Goal: Complete application form

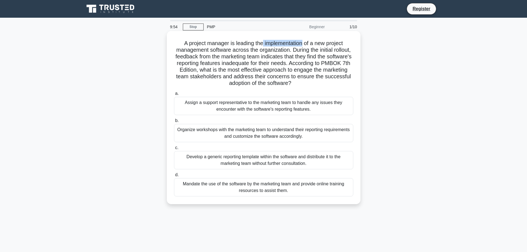
drag, startPoint x: 261, startPoint y: 43, endPoint x: 304, endPoint y: 45, distance: 42.3
click at [304, 45] on h5 "A project manager is leading the implementation of a new project management sof…" at bounding box center [263, 63] width 180 height 47
drag, startPoint x: 202, startPoint y: 50, endPoint x: 269, endPoint y: 49, distance: 66.6
click at [242, 49] on h5 "A project manager is leading the implementation of a new project management sof…" at bounding box center [263, 63] width 180 height 47
drag, startPoint x: 249, startPoint y: 49, endPoint x: 314, endPoint y: 49, distance: 64.7
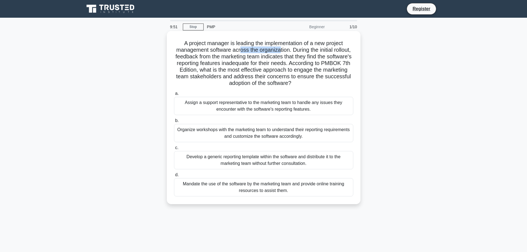
click at [291, 49] on h5 "A project manager is leading the implementation of a new project management sof…" at bounding box center [263, 63] width 180 height 47
drag, startPoint x: 306, startPoint y: 49, endPoint x: 333, endPoint y: 50, distance: 26.8
click at [333, 50] on h5 "A project manager is leading the implementation of a new project management sof…" at bounding box center [263, 63] width 180 height 47
drag, startPoint x: 195, startPoint y: 56, endPoint x: 354, endPoint y: 56, distance: 159.5
click at [354, 56] on div "A project manager is leading the implementation of a new project management sof…" at bounding box center [263, 117] width 189 height 169
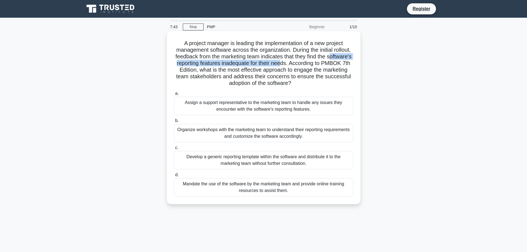
drag, startPoint x: 180, startPoint y: 65, endPoint x: 311, endPoint y: 64, distance: 131.6
click at [311, 64] on h5 "A project manager is leading the implementation of a new project management sof…" at bounding box center [263, 63] width 180 height 47
click at [262, 64] on h5 "A project manager is leading the implementation of a new project management sof…" at bounding box center [263, 63] width 180 height 47
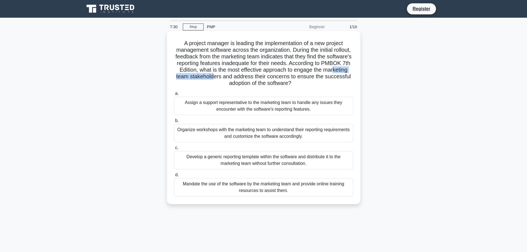
drag, startPoint x: 185, startPoint y: 76, endPoint x: 248, endPoint y: 75, distance: 63.3
click at [243, 75] on h5 "A project manager is leading the implementation of a new project management sof…" at bounding box center [263, 63] width 180 height 47
click at [332, 70] on h5 "A project manager is leading the implementation of a new project management sof…" at bounding box center [263, 63] width 180 height 47
click at [334, 74] on h5 "A project manager is leading the implementation of a new project management sof…" at bounding box center [263, 63] width 180 height 47
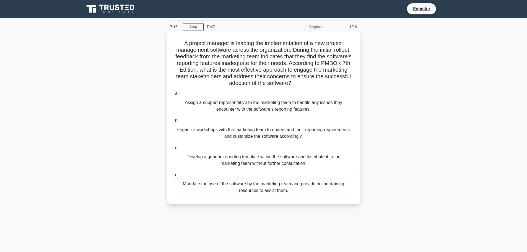
drag, startPoint x: 208, startPoint y: 51, endPoint x: 303, endPoint y: 69, distance: 96.8
click at [313, 87] on div "A project manager is leading the implementation of a new project management sof…" at bounding box center [263, 117] width 189 height 169
click at [303, 69] on h5 "A project manager is leading the implementation of a new project management sof…" at bounding box center [263, 63] width 180 height 47
click at [290, 58] on h5 "A project manager is leading the implementation of a new project management sof…" at bounding box center [263, 63] width 180 height 47
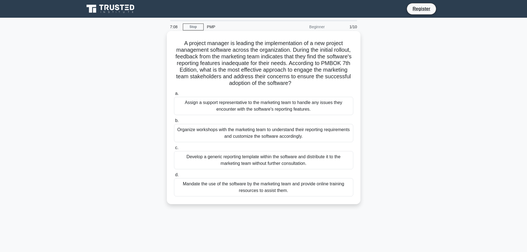
click at [255, 64] on h5 "A project manager is leading the implementation of a new project management sof…" at bounding box center [263, 63] width 180 height 47
drag, startPoint x: 240, startPoint y: 71, endPoint x: 326, endPoint y: 70, distance: 86.8
click at [326, 70] on h5 "A project manager is leading the implementation of a new project management sof…" at bounding box center [263, 63] width 180 height 47
drag, startPoint x: 214, startPoint y: 78, endPoint x: 227, endPoint y: 77, distance: 12.4
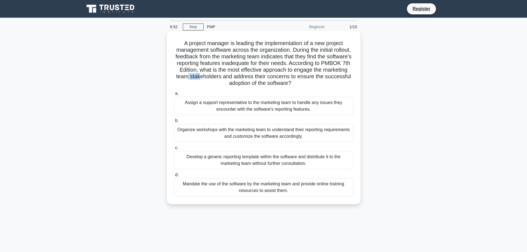
click at [227, 77] on h5 "A project manager is leading the implementation of a new project management sof…" at bounding box center [263, 63] width 180 height 47
drag, startPoint x: 261, startPoint y: 77, endPoint x: 283, endPoint y: 84, distance: 23.1
click at [283, 84] on h5 "A project manager is leading the implementation of a new project management sof…" at bounding box center [263, 63] width 180 height 47
click at [243, 82] on h5 "A project manager is leading the implementation of a new project management sof…" at bounding box center [263, 63] width 180 height 47
click at [313, 132] on div "Organize workshops with the marketing team to understand their reporting requir…" at bounding box center [263, 133] width 179 height 18
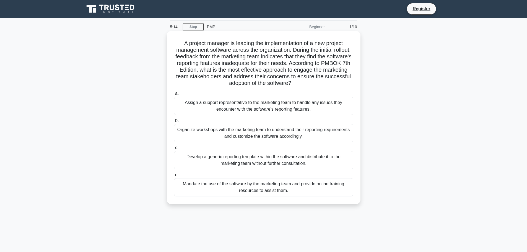
click at [174, 122] on input "b. Organize workshops with the marketing team to understand their reporting req…" at bounding box center [174, 121] width 0 height 4
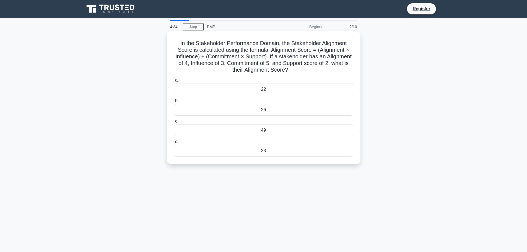
click at [284, 90] on div "22" at bounding box center [263, 89] width 179 height 12
click at [174, 82] on input "a. 22" at bounding box center [174, 81] width 0 height 4
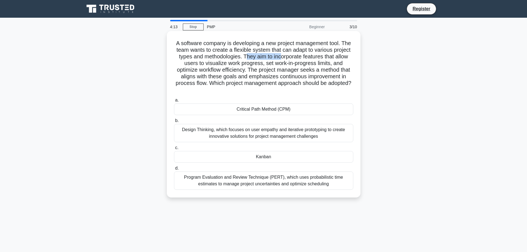
drag, startPoint x: 246, startPoint y: 56, endPoint x: 280, endPoint y: 57, distance: 33.7
click at [280, 57] on h5 "A software company is developing a new project management tool. The team wants …" at bounding box center [263, 67] width 180 height 54
click at [289, 56] on h5 "A software company is developing a new project management tool. The team wants …" at bounding box center [263, 67] width 180 height 54
click at [316, 57] on h5 "A software company is developing a new project management tool. The team wants …" at bounding box center [263, 67] width 180 height 54
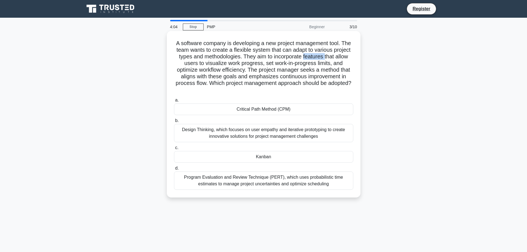
click at [316, 57] on h5 "A software company is developing a new project management tool. The team wants …" at bounding box center [263, 67] width 180 height 54
drag, startPoint x: 190, startPoint y: 64, endPoint x: 318, endPoint y: 63, distance: 128.0
click at [255, 63] on h5 "A software company is developing a new project management tool. The team wants …" at bounding box center [263, 67] width 180 height 54
drag, startPoint x: 251, startPoint y: 71, endPoint x: 298, endPoint y: 69, distance: 47.0
click at [298, 69] on h5 "A software company is developing a new project management tool. The team wants …" at bounding box center [263, 67] width 180 height 54
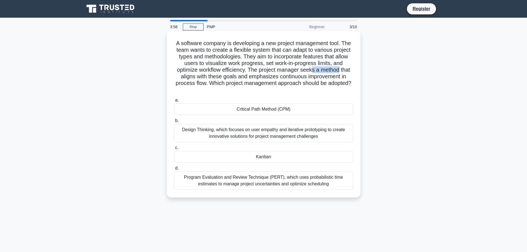
drag, startPoint x: 312, startPoint y: 70, endPoint x: 340, endPoint y: 70, distance: 27.6
click at [340, 70] on h5 "A software company is developing a new project management tool. The team wants …" at bounding box center [263, 67] width 180 height 54
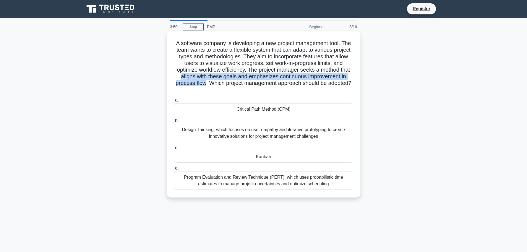
drag, startPoint x: 180, startPoint y: 78, endPoint x: 204, endPoint y: 86, distance: 25.6
click at [204, 86] on h5 "A software company is developing a new project management tool. The team wants …" at bounding box center [263, 67] width 180 height 54
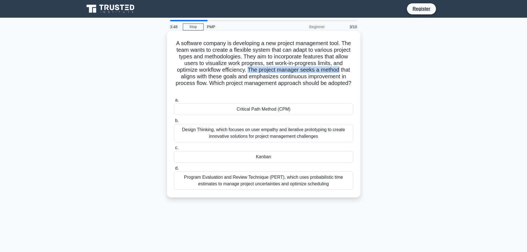
drag, startPoint x: 249, startPoint y: 69, endPoint x: 340, endPoint y: 71, distance: 91.0
click at [340, 71] on h5 "A software company is developing a new project management tool. The team wants …" at bounding box center [263, 67] width 180 height 54
click at [308, 70] on h5 "A software company is developing a new project management tool. The team wants …" at bounding box center [263, 67] width 180 height 54
click at [311, 74] on h5 "A software company is developing a new project management tool. The team wants …" at bounding box center [263, 67] width 180 height 54
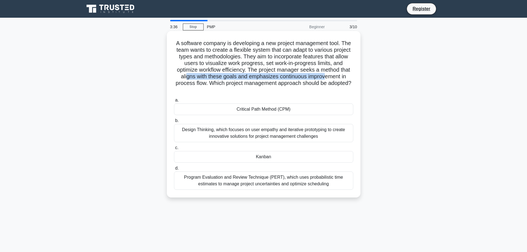
drag, startPoint x: 185, startPoint y: 77, endPoint x: 326, endPoint y: 77, distance: 141.5
click at [326, 77] on h5 "A software company is developing a new project management tool. The team wants …" at bounding box center [263, 67] width 180 height 54
drag, startPoint x: 177, startPoint y: 85, endPoint x: 206, endPoint y: 83, distance: 29.1
click at [199, 83] on h5 "A software company is developing a new project management tool. The team wants …" at bounding box center [263, 67] width 180 height 54
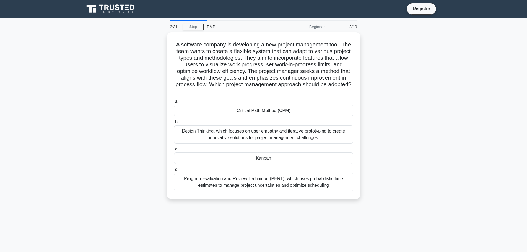
click at [137, 114] on div "A software company is developing a new project management tool. The team wants …" at bounding box center [263, 118] width 365 height 173
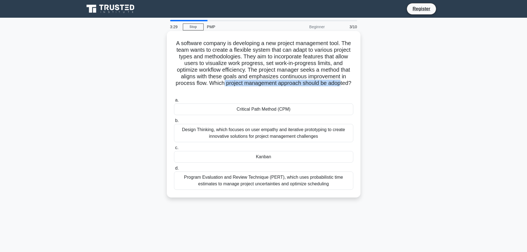
drag, startPoint x: 223, startPoint y: 85, endPoint x: 343, endPoint y: 83, distance: 120.3
click at [343, 83] on h5 "A software company is developing a new project management tool. The team wants …" at bounding box center [263, 67] width 180 height 54
click at [336, 83] on h5 "A software company is developing a new project management tool. The team wants …" at bounding box center [263, 67] width 180 height 54
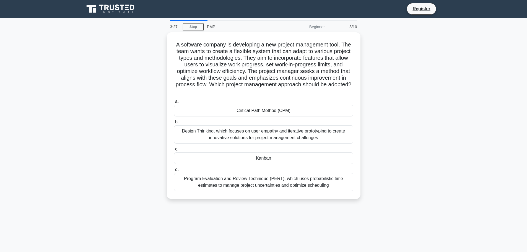
click at [149, 105] on div "A software company is developing a new project management tool. The team wants …" at bounding box center [263, 118] width 365 height 173
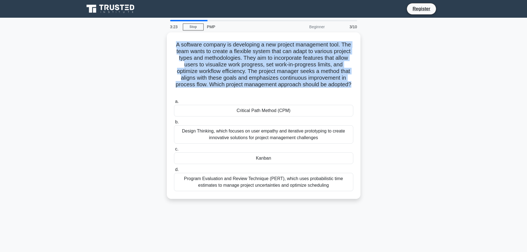
drag, startPoint x: 174, startPoint y: 43, endPoint x: 362, endPoint y: 84, distance: 191.9
click at [362, 84] on div "A software company is developing a new project management tool. The team wants …" at bounding box center [263, 118] width 365 height 173
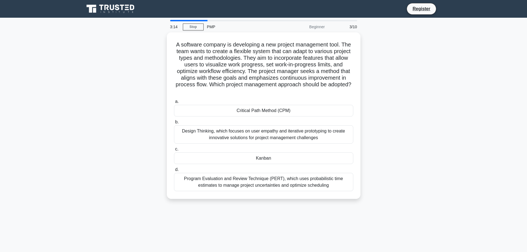
click at [116, 90] on div "A software company is developing a new project management tool. The team wants …" at bounding box center [263, 118] width 365 height 173
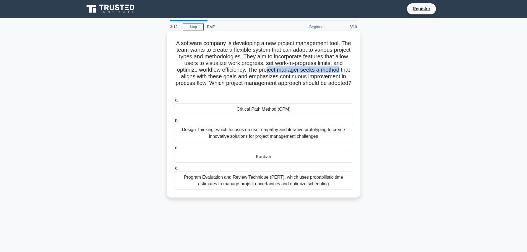
drag, startPoint x: 270, startPoint y: 69, endPoint x: 341, endPoint y: 70, distance: 71.9
click at [341, 70] on h5 "A software company is developing a new project management tool. The team wants …" at bounding box center [263, 67] width 180 height 54
drag, startPoint x: 183, startPoint y: 78, endPoint x: 233, endPoint y: 78, distance: 50.0
click at [233, 78] on h5 "A software company is developing a new project management tool. The team wants …" at bounding box center [263, 67] width 180 height 54
drag, startPoint x: 245, startPoint y: 76, endPoint x: 309, endPoint y: 80, distance: 63.7
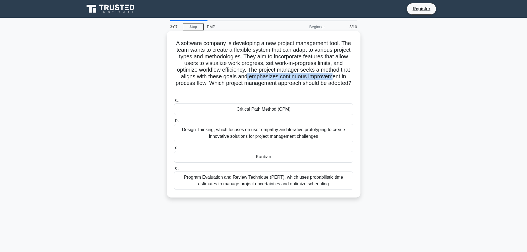
click at [334, 77] on h5 "A software company is developing a new project management tool. The team wants …" at bounding box center [263, 67] width 180 height 54
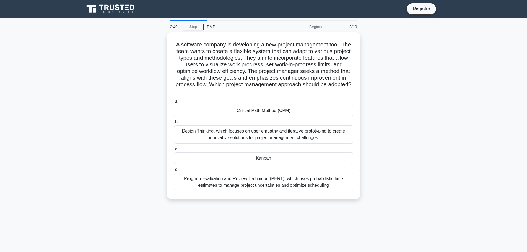
click at [127, 165] on div "A software company is developing a new project management tool. The team wants …" at bounding box center [263, 118] width 365 height 173
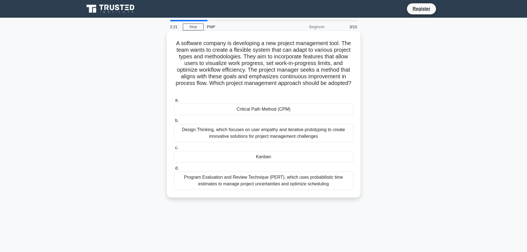
click at [263, 157] on div "Kanban" at bounding box center [263, 157] width 179 height 12
click at [174, 150] on input "c. [GEOGRAPHIC_DATA]" at bounding box center [174, 148] width 0 height 4
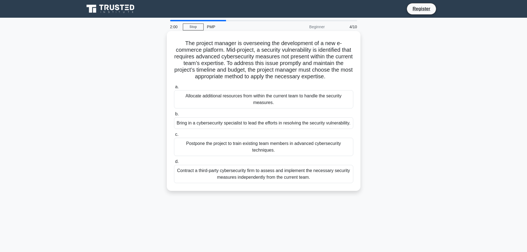
click at [258, 44] on h5 "The project manager is overseeing the development of a new e-commerce platform.…" at bounding box center [263, 60] width 180 height 40
click at [264, 54] on h5 "The project manager is overseeing the development of a new e-commerce platform.…" at bounding box center [263, 60] width 180 height 40
drag, startPoint x: 263, startPoint y: 50, endPoint x: 315, endPoint y: 50, distance: 52.5
click at [315, 50] on h5 "The project manager is overseeing the development of a new e-commerce platform.…" at bounding box center [263, 60] width 180 height 40
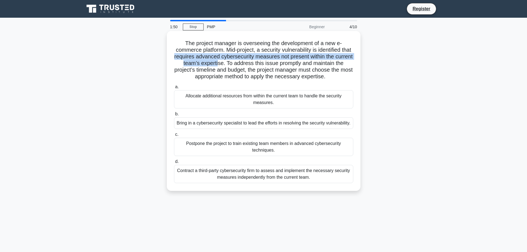
drag, startPoint x: 187, startPoint y: 57, endPoint x: 232, endPoint y: 62, distance: 45.1
click at [232, 62] on h5 "The project manager is overseeing the development of a new e-commerce platform.…" at bounding box center [263, 60] width 180 height 40
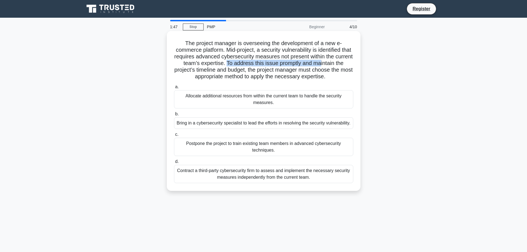
drag, startPoint x: 240, startPoint y: 63, endPoint x: 334, endPoint y: 64, distance: 94.8
click at [334, 64] on h5 "The project manager is overseeing the development of a new e-commerce platform.…" at bounding box center [263, 60] width 180 height 40
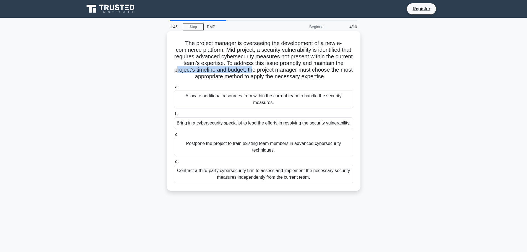
drag, startPoint x: 185, startPoint y: 72, endPoint x: 263, endPoint y: 72, distance: 77.7
click at [263, 72] on h5 "The project manager is overseeing the development of a new e-commerce platform.…" at bounding box center [263, 60] width 180 height 40
drag, startPoint x: 244, startPoint y: 63, endPoint x: 311, endPoint y: 64, distance: 66.9
click at [311, 64] on h5 "The project manager is overseeing the development of a new e-commerce platform.…" at bounding box center [263, 60] width 180 height 40
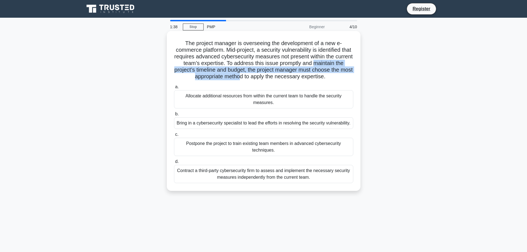
drag, startPoint x: 328, startPoint y: 64, endPoint x: 245, endPoint y: 80, distance: 84.5
click at [245, 80] on h5 "The project manager is overseeing the development of a new e-commerce platform.…" at bounding box center [263, 60] width 180 height 40
drag, startPoint x: 258, startPoint y: 77, endPoint x: 336, endPoint y: 77, distance: 78.5
click at [336, 77] on h5 "The project manager is overseeing the development of a new e-commerce platform.…" at bounding box center [263, 60] width 180 height 40
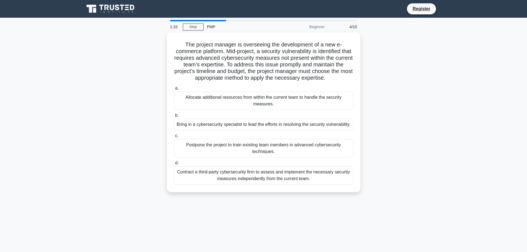
click at [142, 108] on div "The project manager is overseeing the development of a new e-commerce platform.…" at bounding box center [263, 115] width 365 height 166
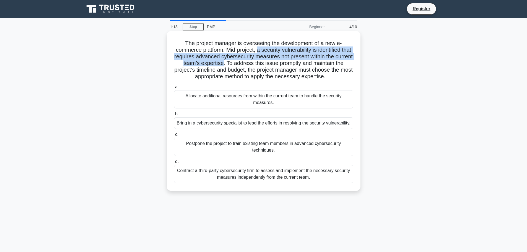
drag, startPoint x: 261, startPoint y: 50, endPoint x: 237, endPoint y: 64, distance: 27.7
click at [237, 64] on h5 "The project manager is overseeing the development of a new e-commerce platform.…" at bounding box center [263, 60] width 180 height 40
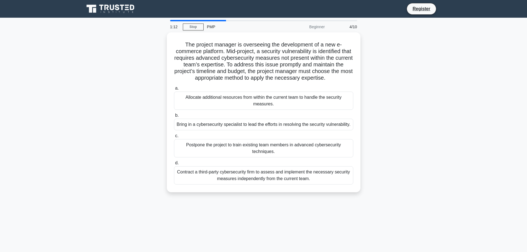
click at [120, 146] on div "The project manager is overseeing the development of a new e-commerce platform.…" at bounding box center [263, 115] width 365 height 166
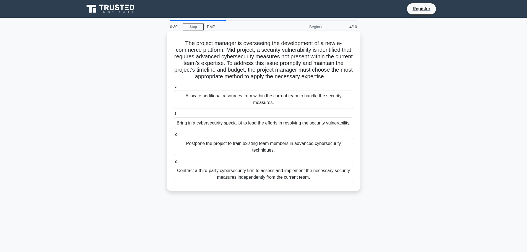
drag, startPoint x: 184, startPoint y: 44, endPoint x: 344, endPoint y: 75, distance: 163.3
click at [344, 75] on h5 "The project manager is overseeing the development of a new e-commerce platform.…" at bounding box center [263, 60] width 180 height 40
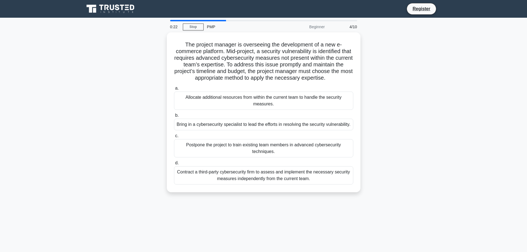
click at [440, 136] on div "The project manager is overseeing the development of a new e-commerce platform.…" at bounding box center [263, 115] width 365 height 166
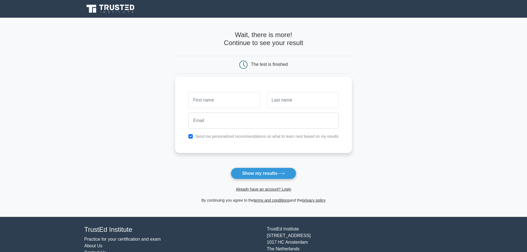
click at [240, 100] on input "text" at bounding box center [224, 100] width 72 height 16
type input "ha"
click at [288, 103] on input "text" at bounding box center [303, 100] width 72 height 16
type input "le"
click at [285, 123] on input "email" at bounding box center [263, 120] width 150 height 16
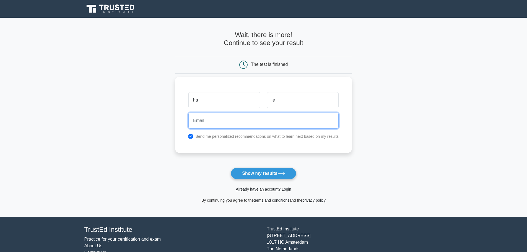
type input "lethithuha151997@gmail.com"
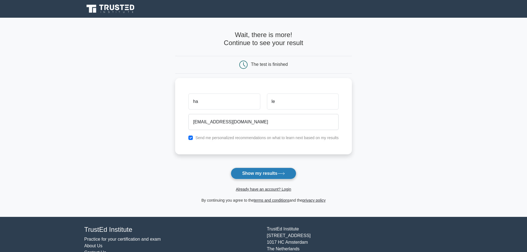
click at [252, 172] on button "Show my results" at bounding box center [263, 174] width 65 height 12
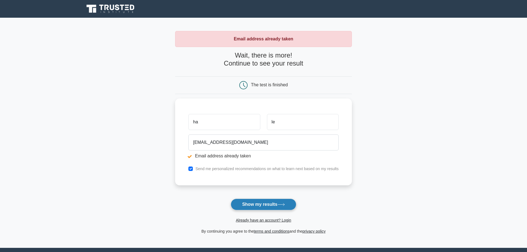
click at [267, 207] on button "Show my results" at bounding box center [263, 204] width 65 height 12
drag, startPoint x: 232, startPoint y: 39, endPoint x: 303, endPoint y: 39, distance: 71.3
click at [303, 39] on div "Email address already taken" at bounding box center [263, 39] width 177 height 16
click at [163, 86] on main "Email address already taken Wait, there is more! Continue to see your result Th…" at bounding box center [263, 133] width 527 height 230
